Goal: Task Accomplishment & Management: Manage account settings

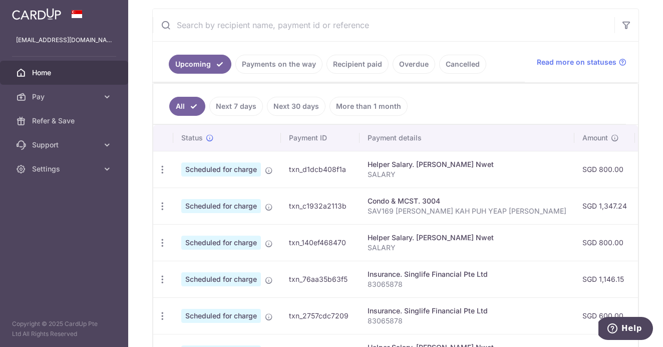
scroll to position [187, 0]
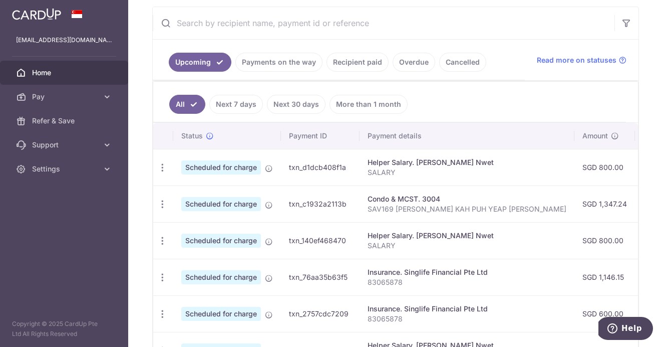
click at [301, 105] on link "Next 30 days" at bounding box center [296, 104] width 59 height 19
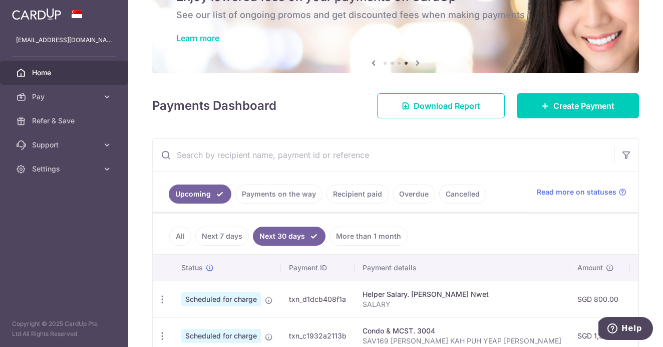
scroll to position [111, 0]
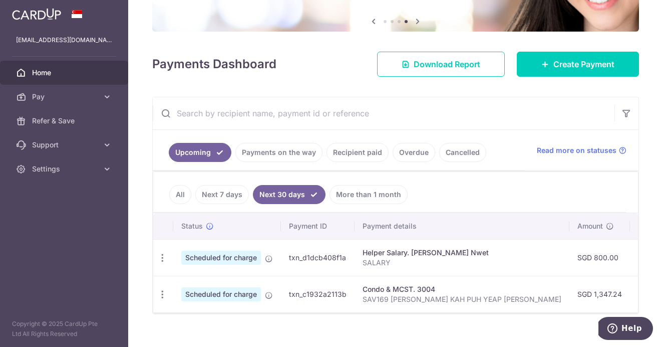
click at [362, 194] on link "More than 1 month" at bounding box center [368, 194] width 78 height 19
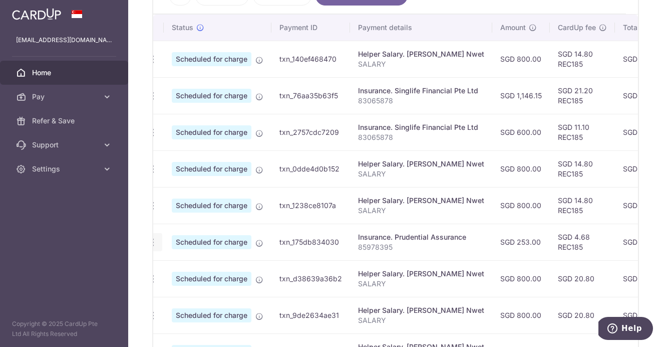
scroll to position [0, 0]
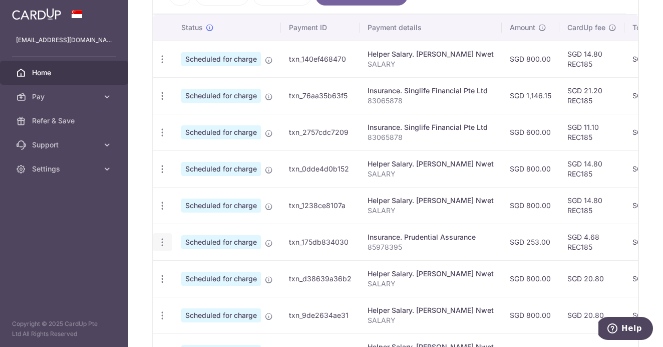
click at [162, 244] on icon "button" at bounding box center [162, 242] width 11 height 11
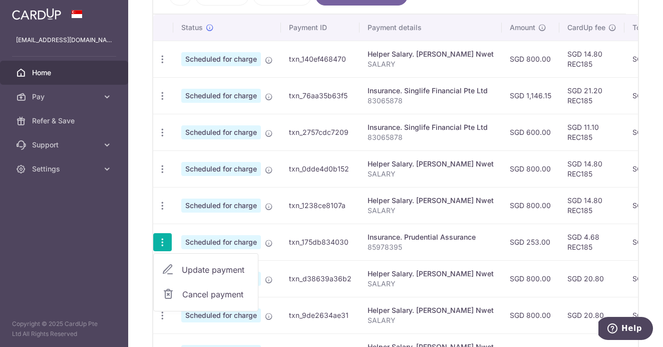
click at [201, 293] on span "Cancel payment" at bounding box center [215, 294] width 67 height 12
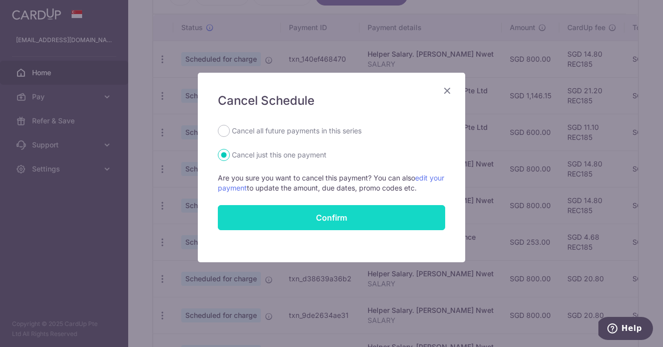
click at [325, 216] on button "Confirm" at bounding box center [331, 217] width 227 height 25
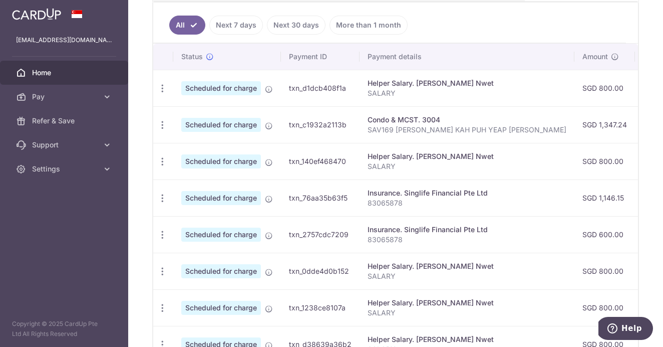
scroll to position [275, 0]
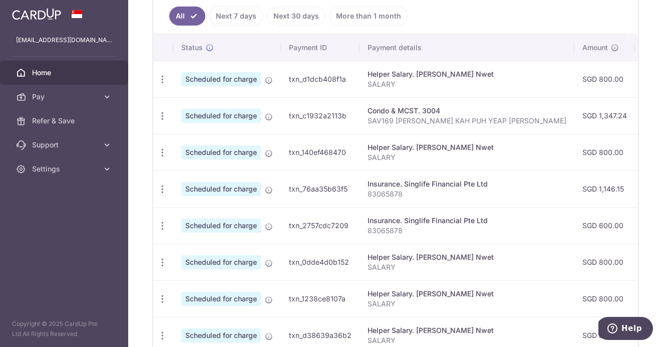
click at [192, 227] on span "Scheduled for charge" at bounding box center [221, 225] width 80 height 14
click at [163, 227] on icon "button" at bounding box center [162, 225] width 11 height 11
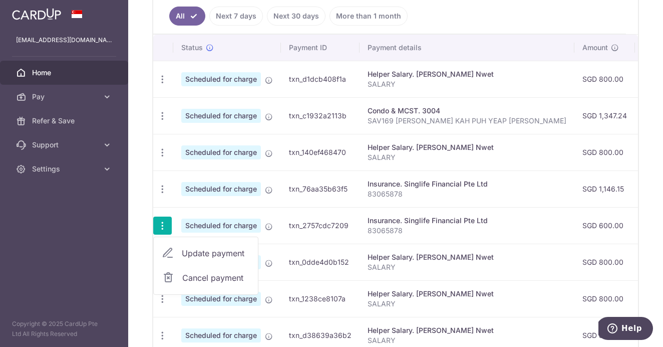
click at [199, 250] on span "Update payment" at bounding box center [216, 253] width 68 height 12
radio input "true"
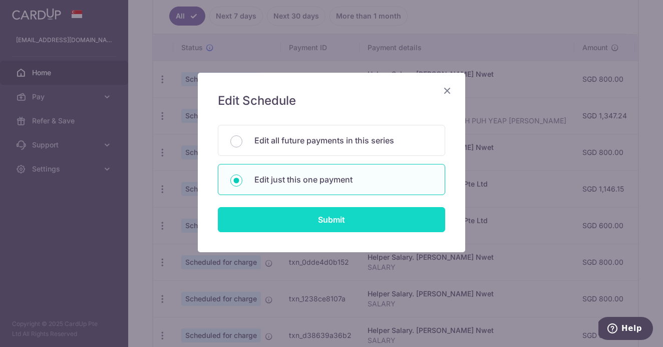
click at [297, 226] on input "Submit" at bounding box center [331, 219] width 227 height 25
radio input "true"
type input "600.00"
type input "[DATE]"
type input "83065878"
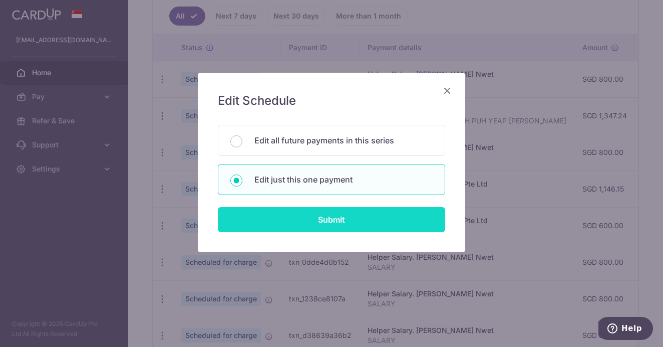
type input "REC185"
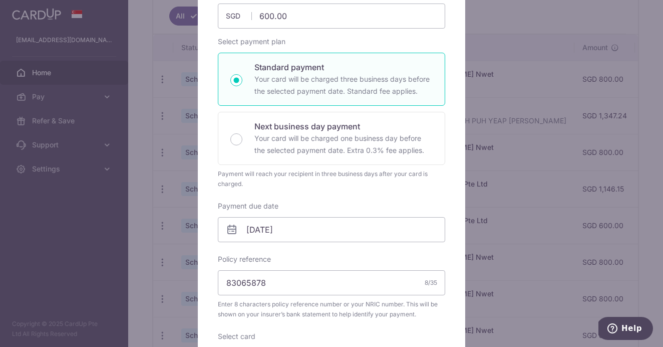
scroll to position [0, 0]
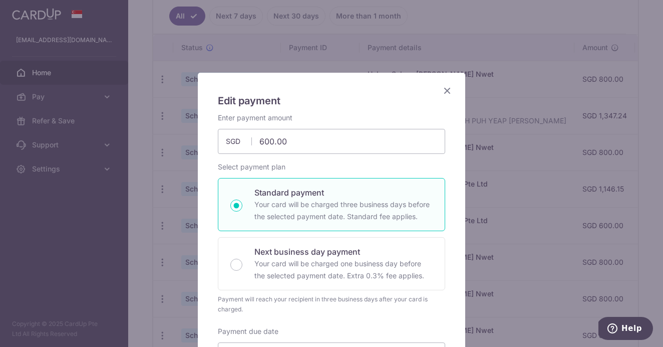
click at [451, 90] on icon "Close" at bounding box center [447, 90] width 12 height 13
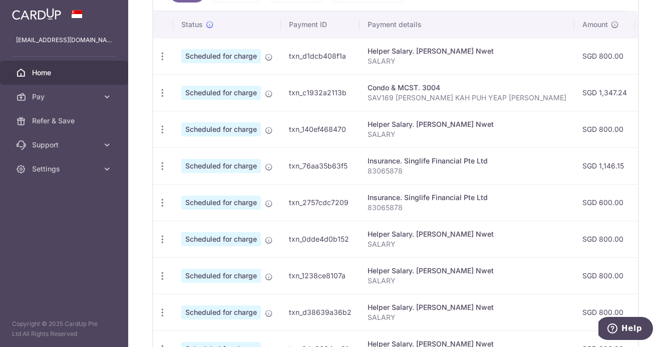
scroll to position [302, 0]
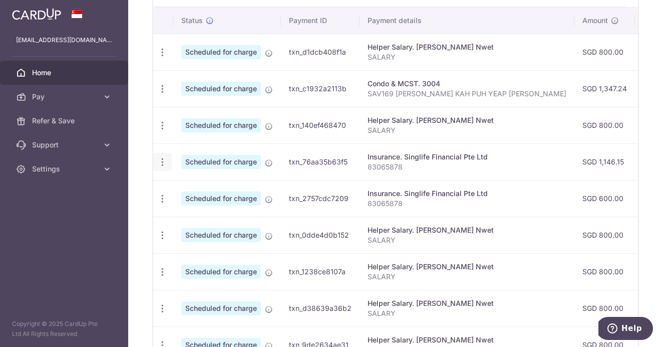
click at [164, 159] on icon "button" at bounding box center [162, 162] width 11 height 11
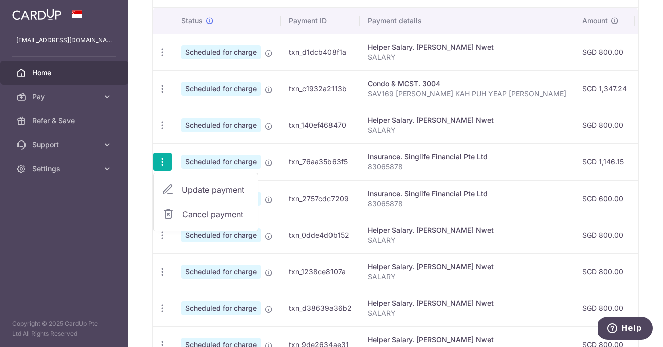
click at [209, 190] on span "Update payment" at bounding box center [216, 189] width 68 height 12
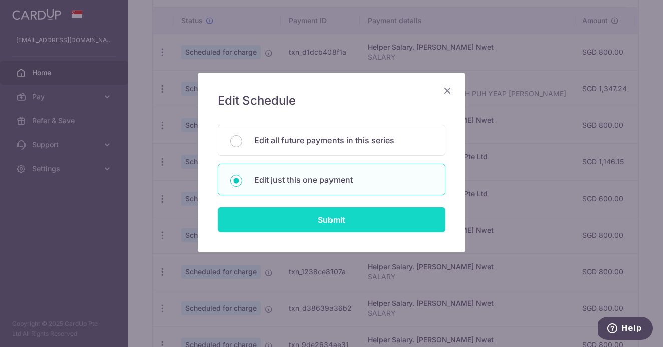
click at [269, 219] on input "Submit" at bounding box center [331, 219] width 227 height 25
type input "1,146.15"
radio input "true"
type input "[DATE]"
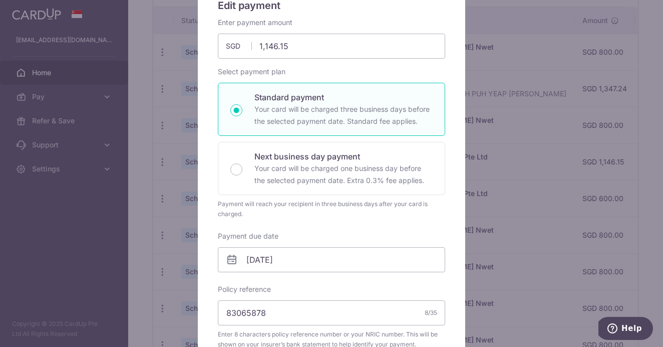
scroll to position [0, 0]
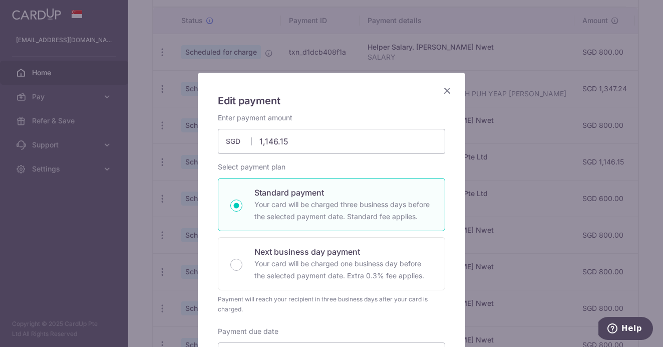
click at [450, 85] on icon "Close" at bounding box center [447, 90] width 12 height 13
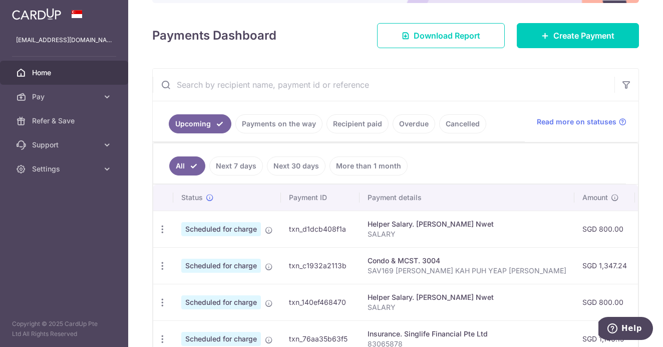
scroll to position [126, 0]
click at [360, 121] on link "Recipient paid" at bounding box center [357, 123] width 62 height 19
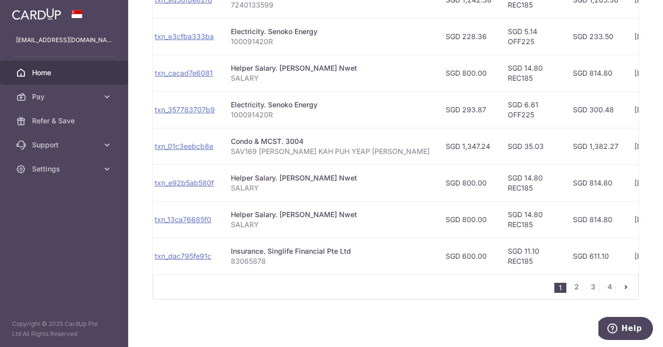
scroll to position [0, 113]
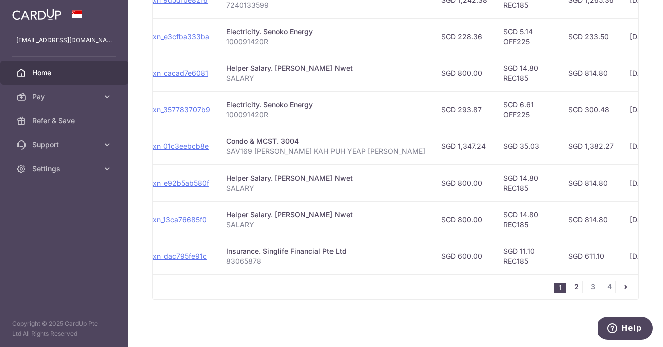
click at [577, 286] on link "2" at bounding box center [576, 286] width 12 height 12
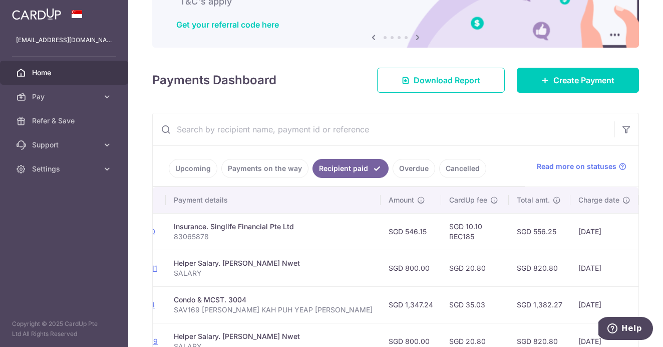
scroll to position [0, 0]
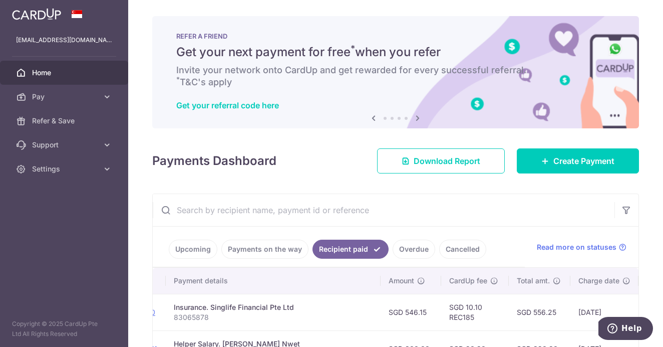
click at [191, 248] on link "Upcoming" at bounding box center [193, 248] width 49 height 19
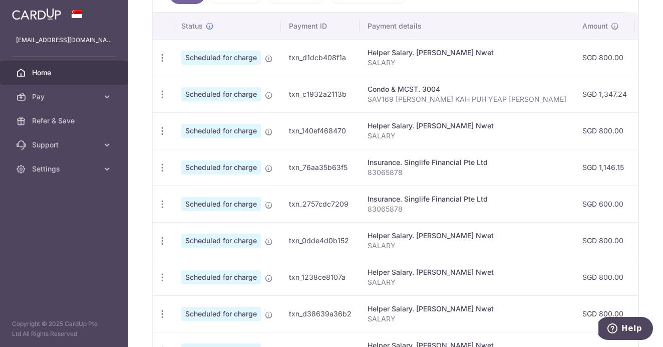
scroll to position [298, 0]
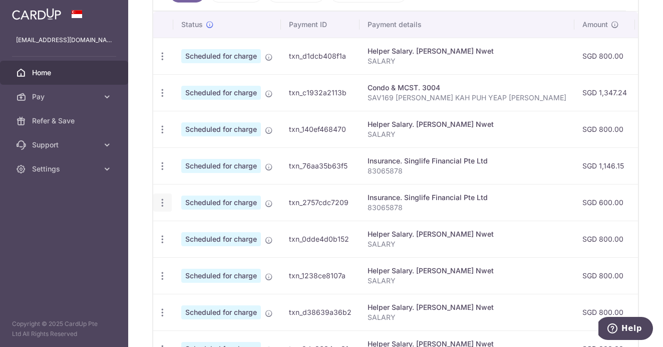
click at [164, 201] on icon "button" at bounding box center [162, 202] width 11 height 11
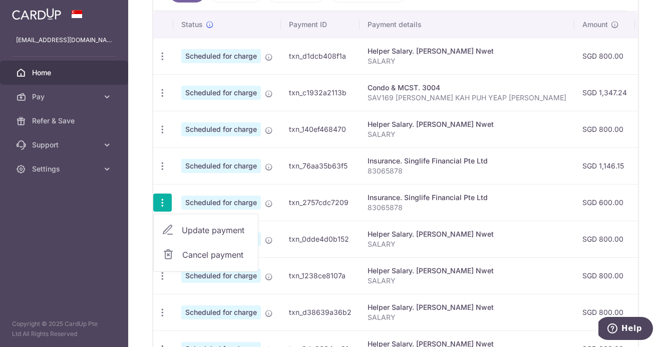
click at [223, 258] on span "Cancel payment" at bounding box center [215, 254] width 67 height 12
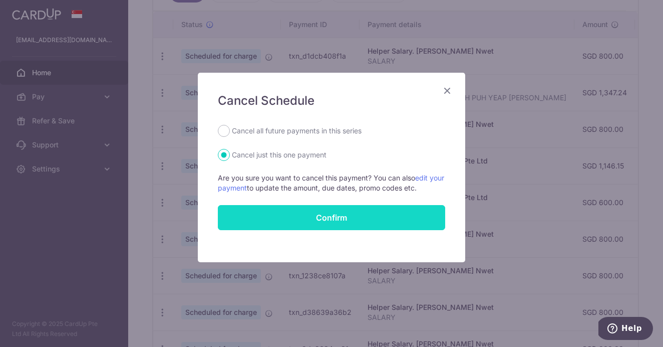
click at [335, 213] on button "Confirm" at bounding box center [331, 217] width 227 height 25
